Goal: Information Seeking & Learning: Learn about a topic

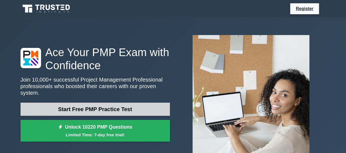
click at [119, 108] on link "Start Free PMP Practice Test" at bounding box center [95, 109] width 149 height 13
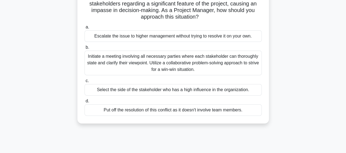
scroll to position [48, 0]
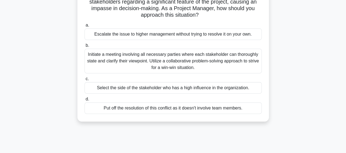
click at [173, 66] on div "Initiate a meeting involving all necessary parties where each stakeholder can t…" at bounding box center [173, 61] width 177 height 25
click at [85, 47] on input "b. Initiate a meeting involving all necessary parties where each stakeholder ca…" at bounding box center [85, 46] width 0 height 4
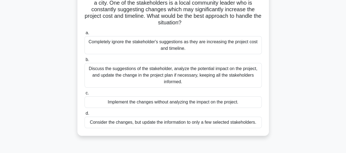
scroll to position [48, 0]
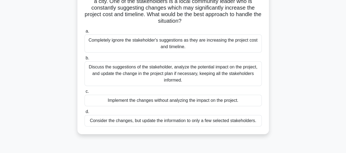
click at [171, 65] on div "Discuss the suggestions of the stakeholder, analyze the potential impact on the…" at bounding box center [173, 73] width 177 height 25
click at [85, 60] on input "b. Discuss the suggestions of the stakeholder, analyze the potential impact on …" at bounding box center [85, 58] width 0 height 4
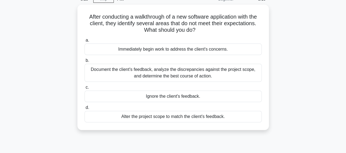
scroll to position [29, 0]
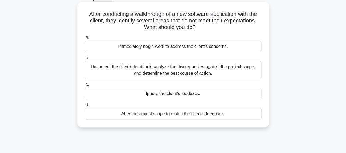
click at [175, 74] on div "Document the client's feedback, analyze the discrepancies against the project s…" at bounding box center [173, 70] width 177 height 18
click at [85, 60] on input "b. Document the client's feedback, analyze the discrepancies against the projec…" at bounding box center [85, 58] width 0 height 4
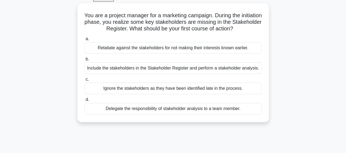
scroll to position [0, 0]
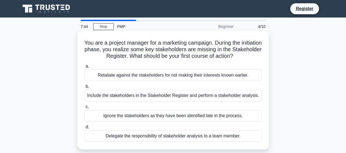
click at [122, 96] on div "Include the stakeholders in the Stakeholder Register and perform a stakeholder …" at bounding box center [173, 95] width 177 height 11
click at [85, 88] on input "b. Include the stakeholders in the Stakeholder Register and perform a stakehold…" at bounding box center [85, 87] width 0 height 4
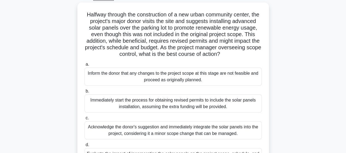
scroll to position [31, 0]
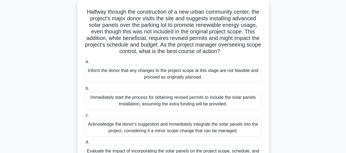
click at [165, 136] on div "Acknowledge the donor's suggestion and immediately integrate the solar panels i…" at bounding box center [173, 128] width 177 height 18
click at [85, 117] on input "c. Acknowledge the donor's suggestion and immediately integrate the solar panel…" at bounding box center [85, 116] width 0 height 4
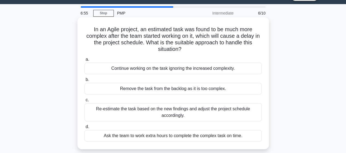
scroll to position [0, 0]
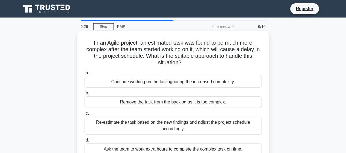
click at [162, 129] on div "Re-estimate the task based on the new findings and adjust the project schedule …" at bounding box center [173, 126] width 177 height 18
click at [85, 115] on input "c. Re-estimate the task based on the new findings and adjust the project schedu…" at bounding box center [85, 114] width 0 height 4
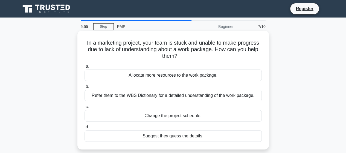
click at [221, 94] on div "Refer them to the WBS Dictionary for a detailed understanding of the work packa…" at bounding box center [173, 95] width 177 height 11
click at [85, 88] on input "b. Refer them to the WBS Dictionary for a detailed understanding of the work pa…" at bounding box center [85, 87] width 0 height 4
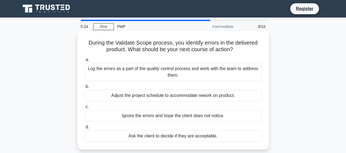
click at [188, 73] on div "Log the errors as a part of the quality control process and work with the team …" at bounding box center [173, 72] width 177 height 18
click at [85, 62] on input "a. Log the errors as a part of the quality control process and work with the te…" at bounding box center [85, 60] width 0 height 4
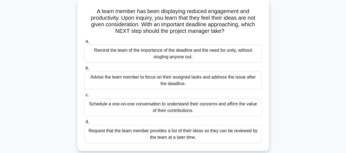
scroll to position [44, 0]
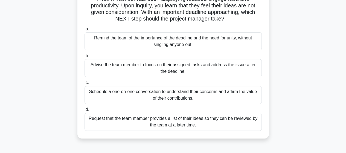
click at [179, 98] on div "Schedule a one-on-one conversation to understand their concerns and affirm the …" at bounding box center [173, 95] width 177 height 18
click at [85, 85] on input "c. Schedule a one-on-one conversation to understand their concerns and affirm t…" at bounding box center [85, 83] width 0 height 4
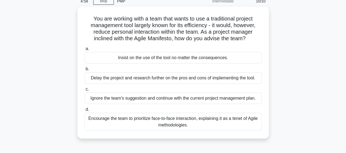
scroll to position [0, 0]
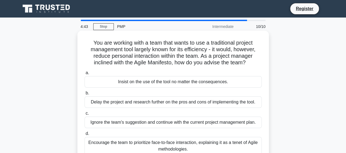
click at [174, 144] on div "Encourage the team to prioritize face-to-face interaction, explaining it as a t…" at bounding box center [173, 146] width 177 height 18
click at [85, 136] on input "d. Encourage the team to prioritize face-to-face interaction, explaining it as …" at bounding box center [85, 134] width 0 height 4
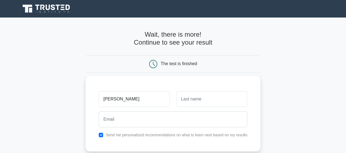
type input "[PERSON_NAME]"
click at [191, 100] on input "text" at bounding box center [212, 99] width 71 height 16
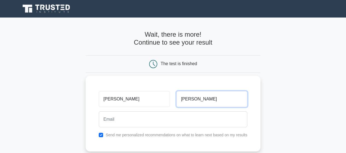
type input "Sadiqua"
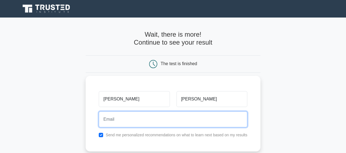
click at [159, 123] on input "email" at bounding box center [173, 119] width 149 height 16
type input "ayeshsadiqua0@gmail.com"
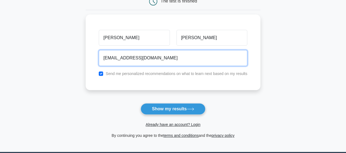
scroll to position [64, 0]
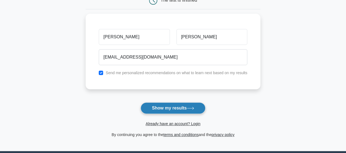
click at [172, 108] on button "Show my results" at bounding box center [173, 107] width 65 height 11
